Goal: Information Seeking & Learning: Learn about a topic

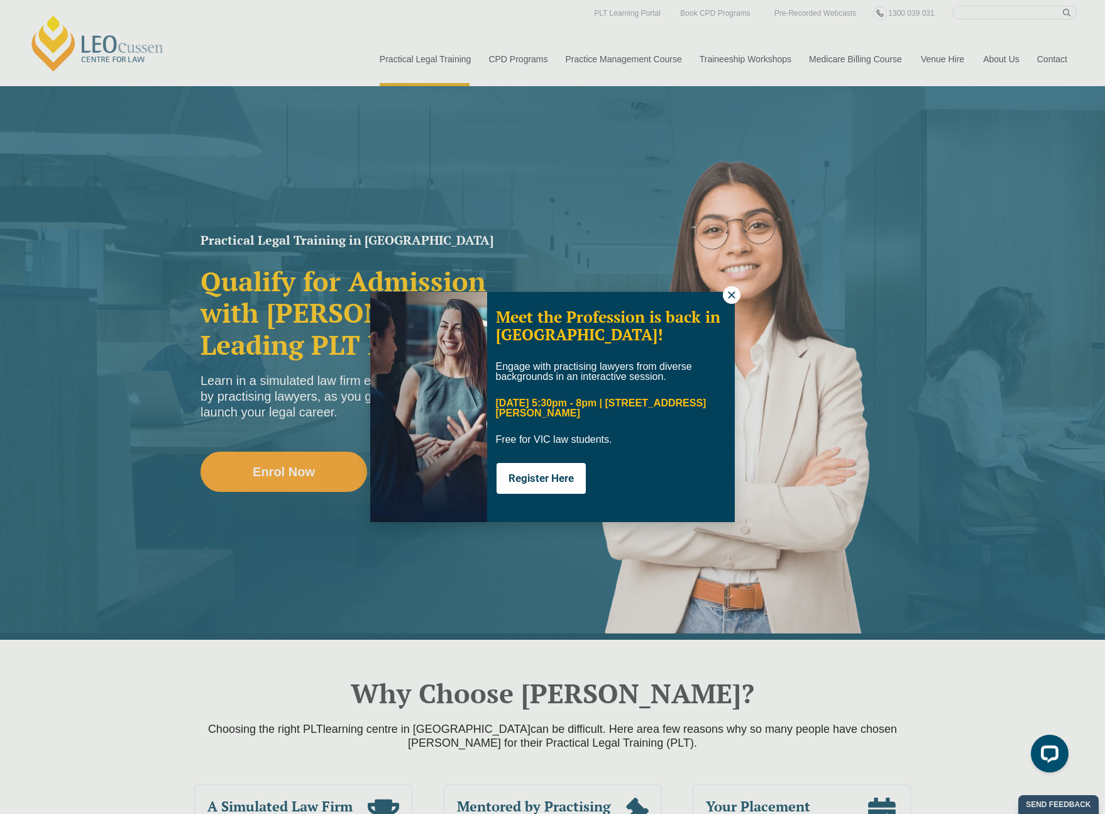
click at [742, 293] on div "Meet the Profession is back in [GEOGRAPHIC_DATA]! Engage with practising lawyer…" at bounding box center [552, 407] width 1105 height 814
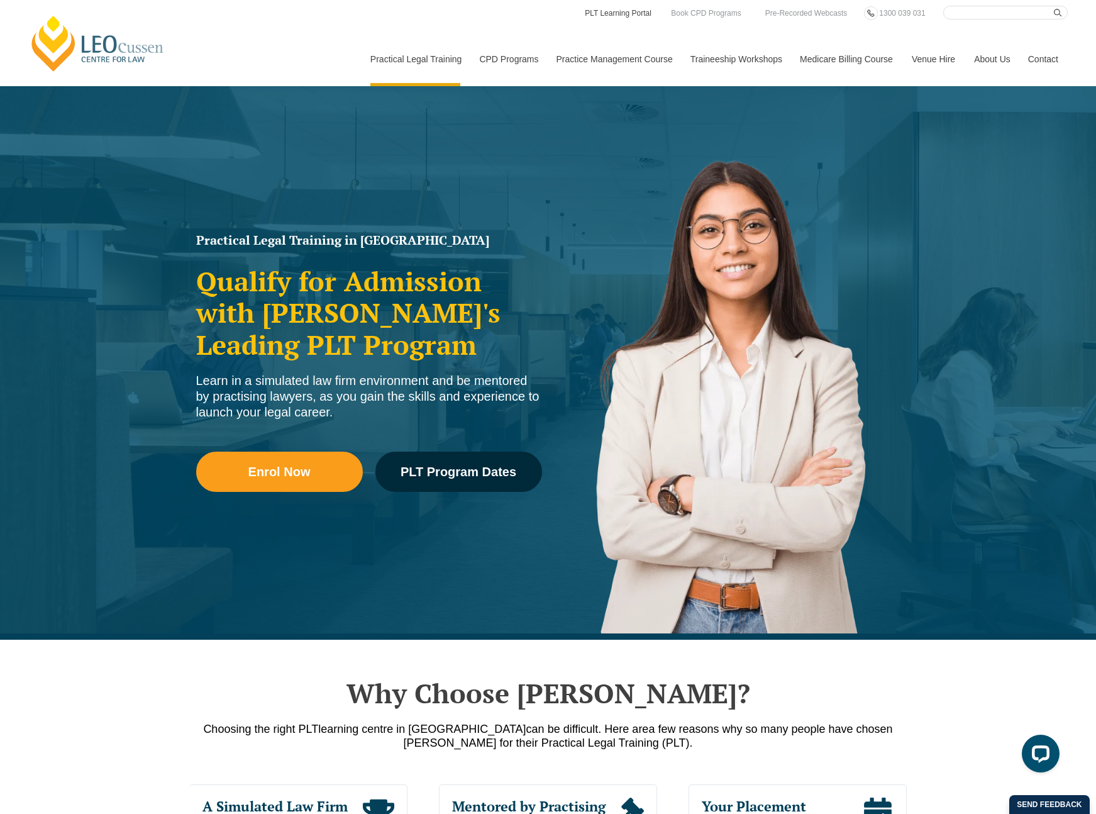
click at [633, 8] on link "PLT Learning Portal" at bounding box center [617, 13] width 69 height 14
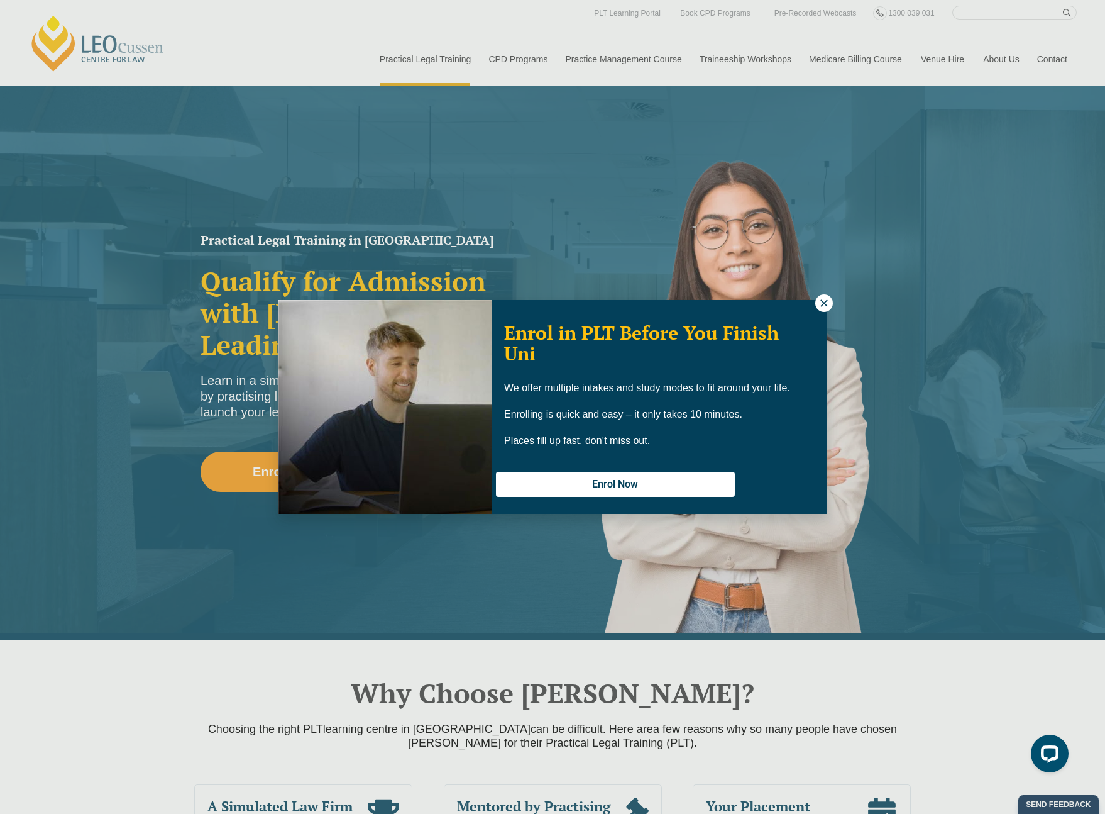
click at [824, 305] on icon at bounding box center [824, 302] width 11 height 11
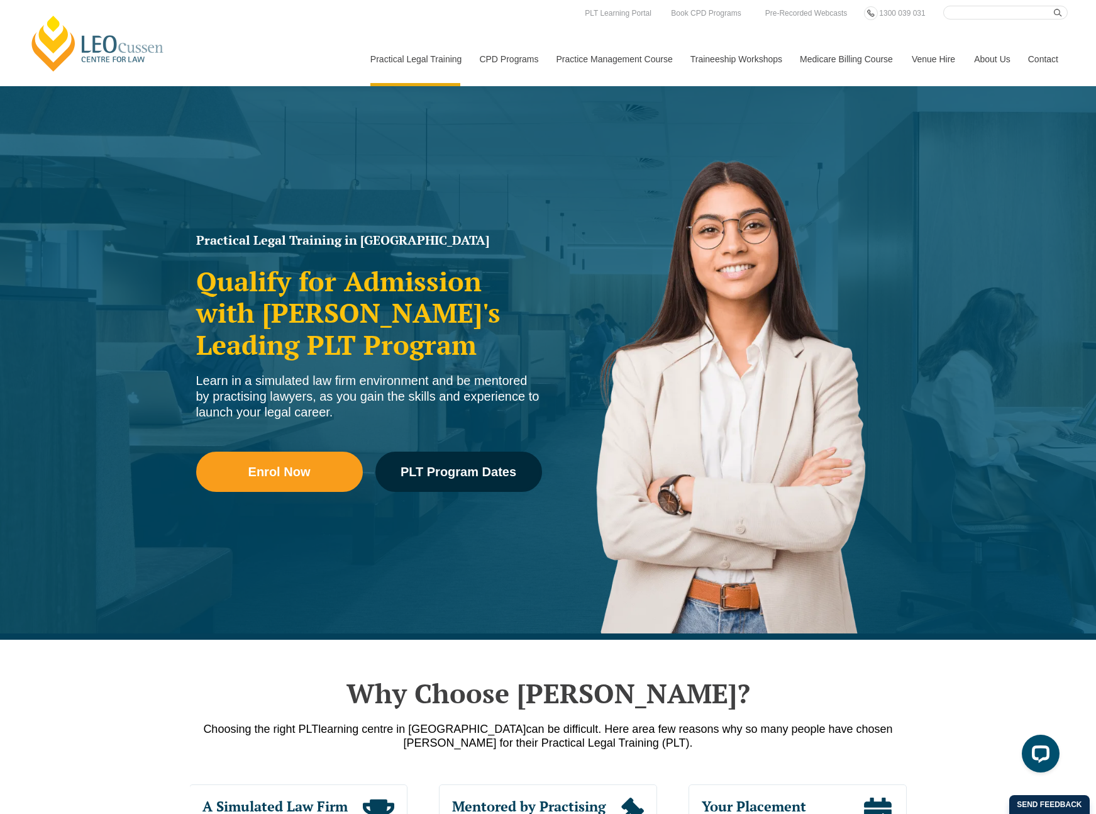
drag, startPoint x: 358, startPoint y: 413, endPoint x: 193, endPoint y: 240, distance: 239.3
click at [193, 240] on div "Practical Legal Training in [GEOGRAPHIC_DATA] Qualify for Admission with [PERSO…" at bounding box center [369, 379] width 358 height 302
click at [193, 237] on div "Practical Legal Training in [GEOGRAPHIC_DATA] Qualify for Admission with [PERSO…" at bounding box center [369, 379] width 358 height 302
drag, startPoint x: 193, startPoint y: 236, endPoint x: 350, endPoint y: 411, distance: 234.7
click at [350, 411] on div "Practical Legal Training in [GEOGRAPHIC_DATA] Qualify for Admission with [PERSO…" at bounding box center [369, 379] width 358 height 302
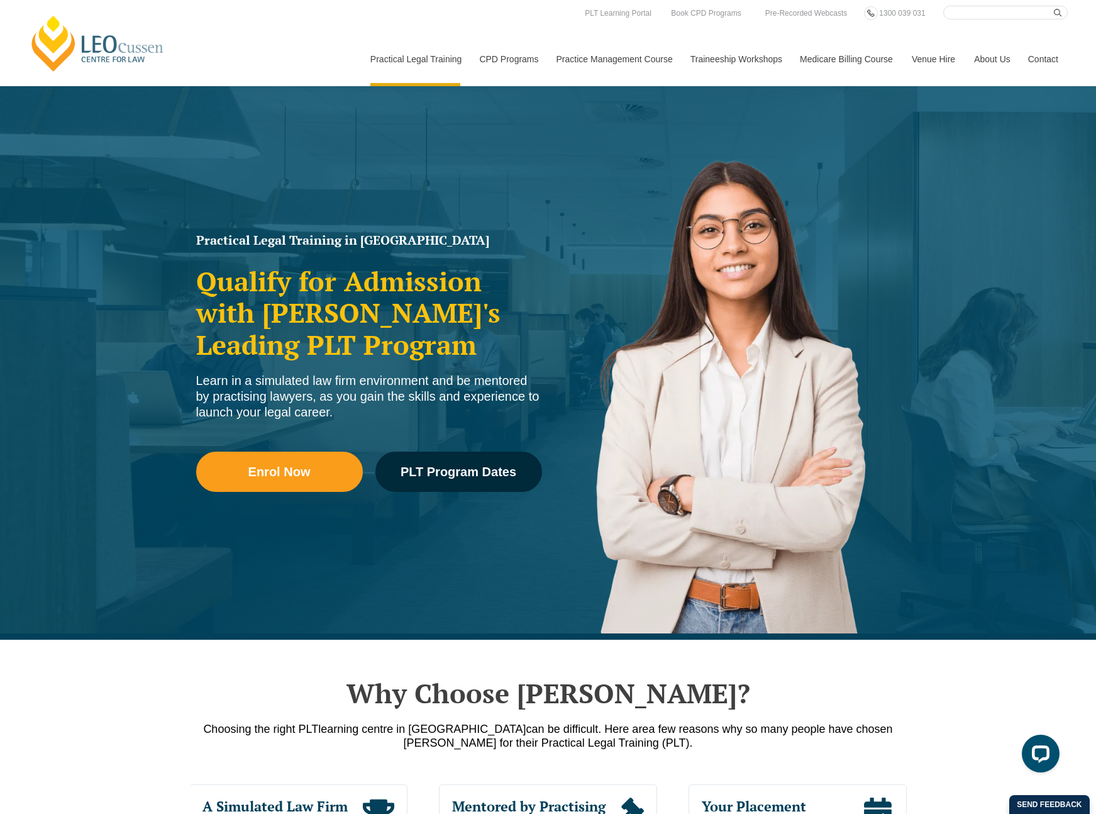
click at [350, 411] on div "Learn in a simulated law firm environment and be mentored by practising lawyers…" at bounding box center [369, 396] width 346 height 47
drag, startPoint x: 348, startPoint y: 411, endPoint x: 180, endPoint y: 236, distance: 242.8
click at [180, 236] on div "Practical Legal Training in [GEOGRAPHIC_DATA] Qualify for Admission with [PERSO…" at bounding box center [548, 362] width 1096 height 553
click at [180, 237] on div "Practical Legal Training in [GEOGRAPHIC_DATA] Qualify for Admission with [PERSO…" at bounding box center [548, 362] width 1096 height 553
